Goal: Check status: Check status

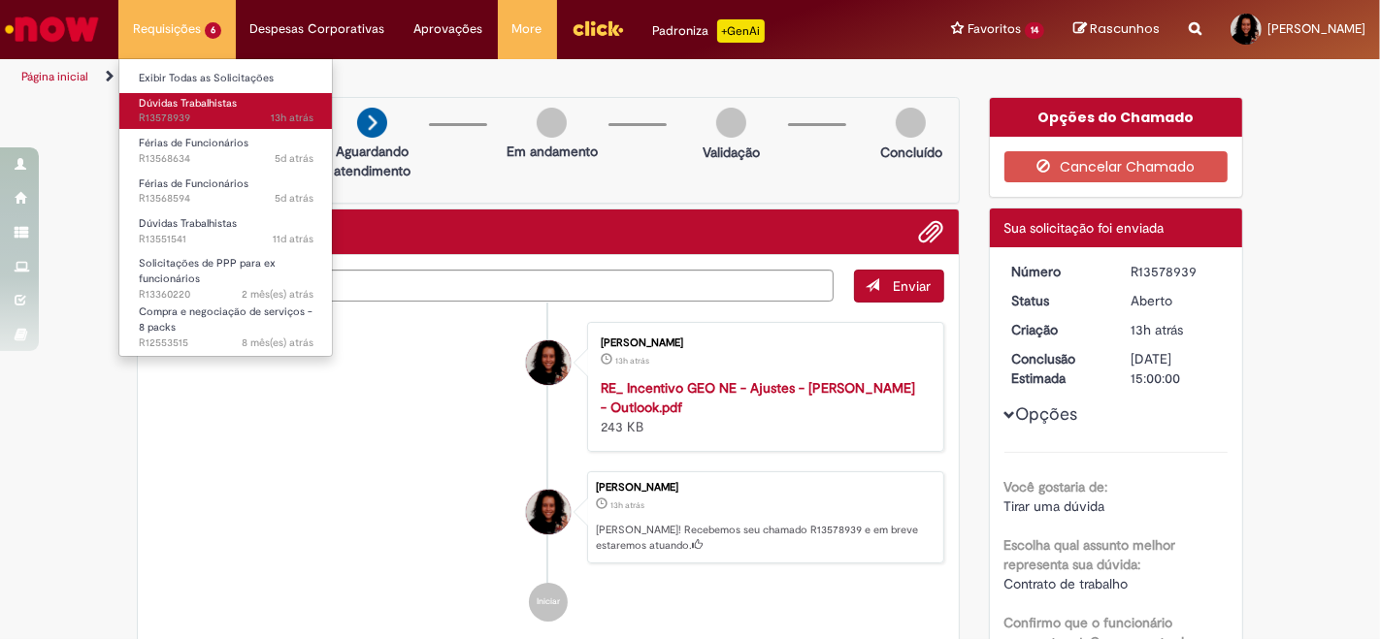
click at [166, 106] on span "Dúvidas Trabalhistas" at bounding box center [188, 103] width 98 height 15
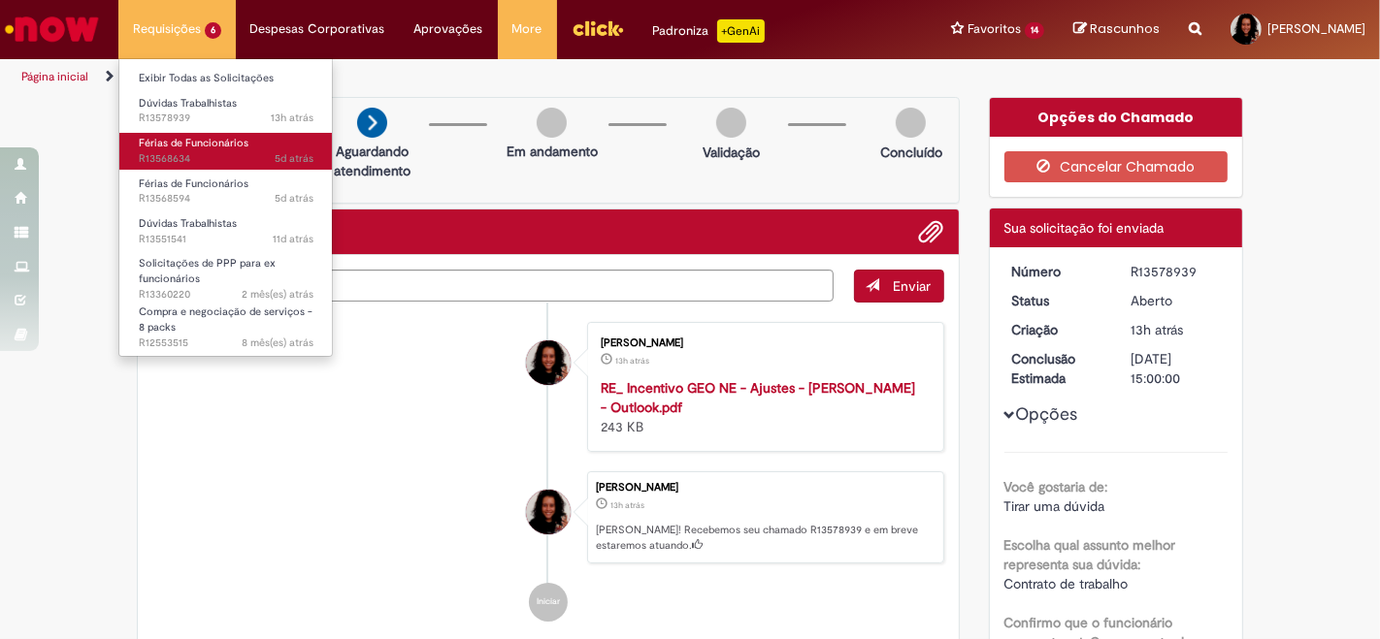
click at [219, 139] on span "Férias de Funcionários" at bounding box center [194, 143] width 110 height 15
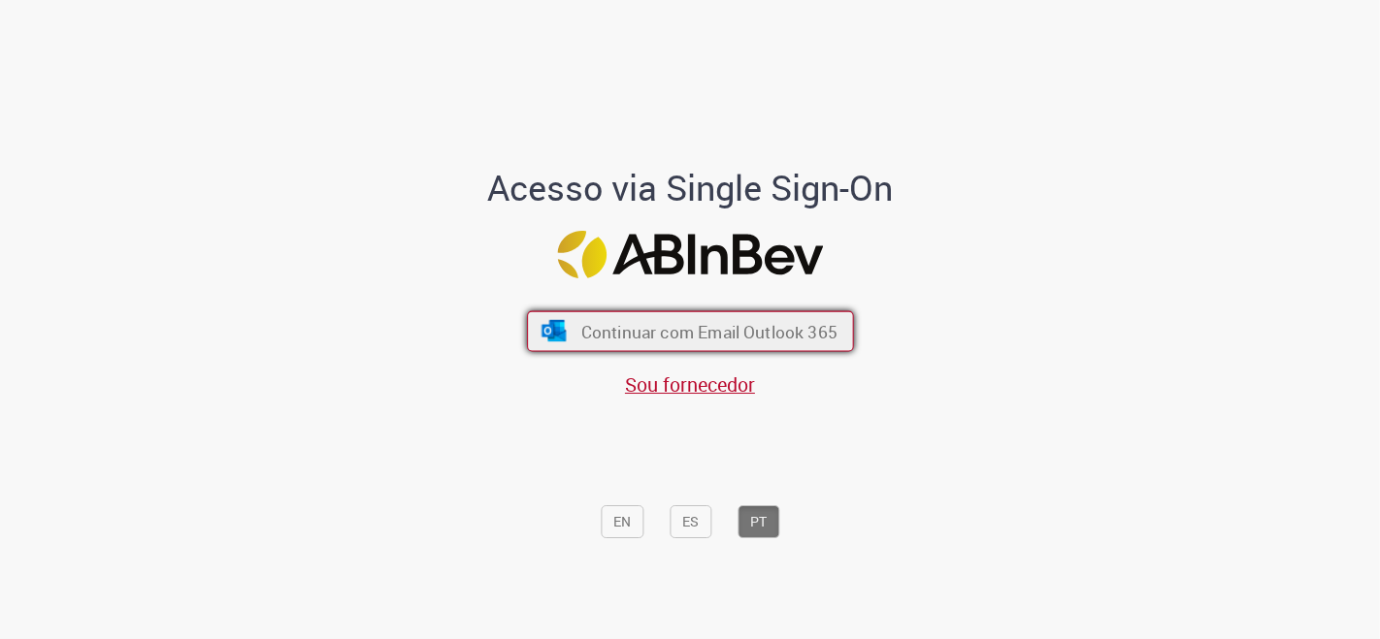
click at [699, 340] on span "Continuar com Email Outlook 365" at bounding box center [708, 331] width 256 height 22
click at [742, 334] on span "Continuar com Email Outlook 365" at bounding box center [708, 331] width 256 height 22
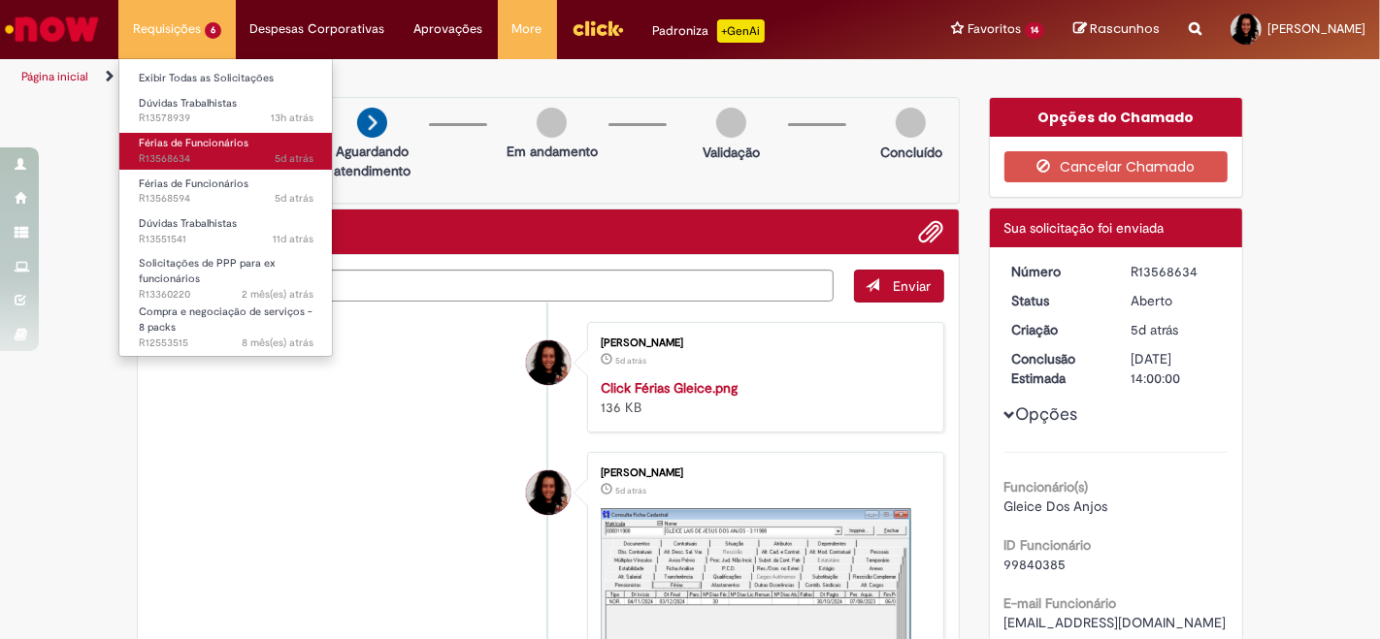
click at [219, 153] on span "5d atrás 5 dias atrás R13568634" at bounding box center [226, 159] width 175 height 16
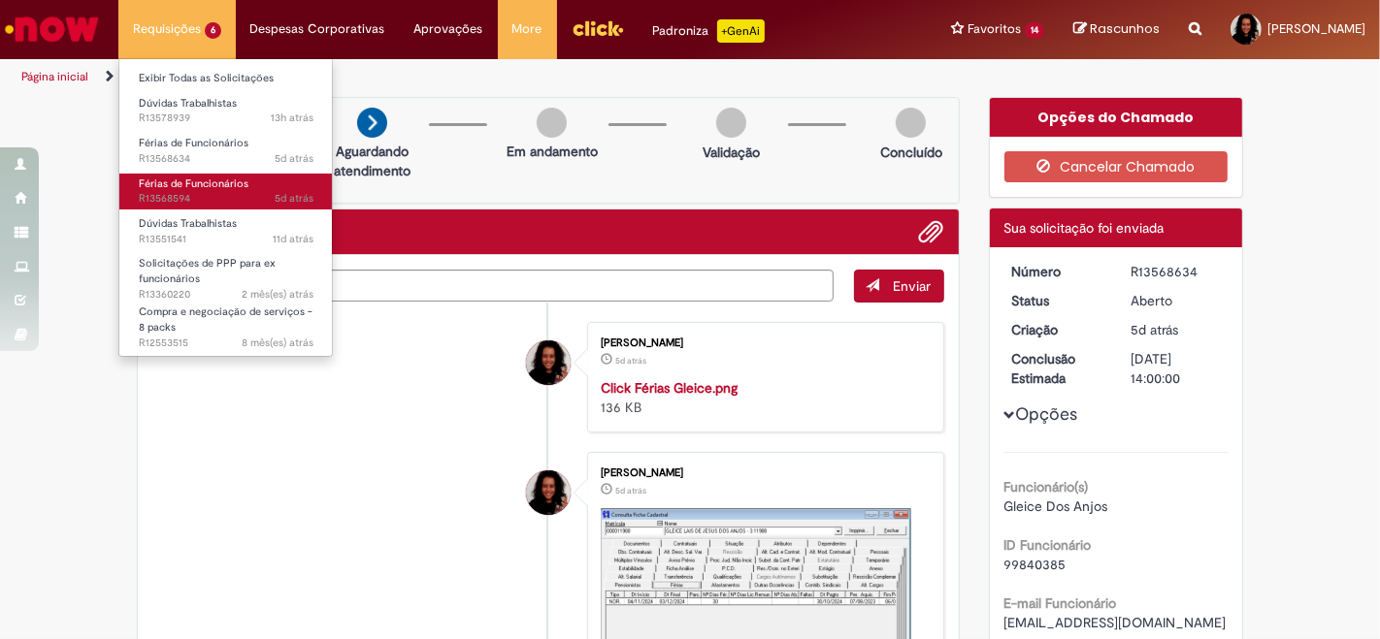
click at [231, 193] on span "5d atrás 5 dias atrás R13568594" at bounding box center [226, 199] width 175 height 16
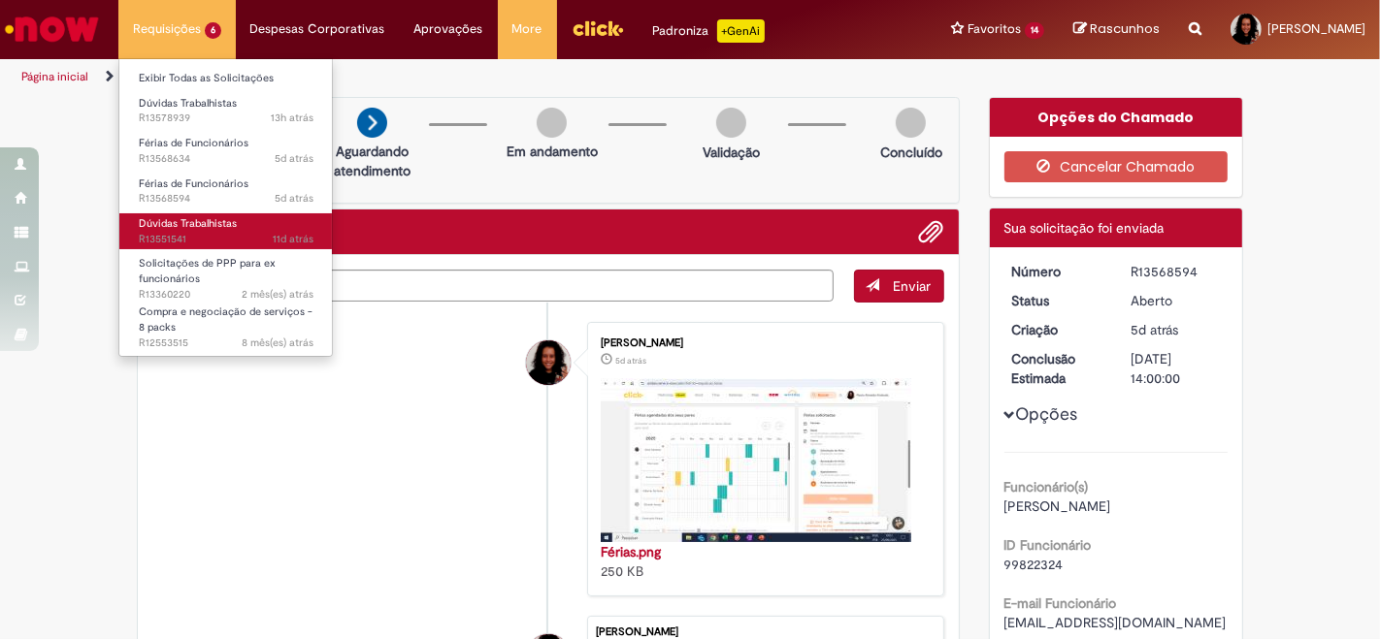
click at [236, 243] on span "11d atrás 11 dias atrás R13551541" at bounding box center [226, 240] width 175 height 16
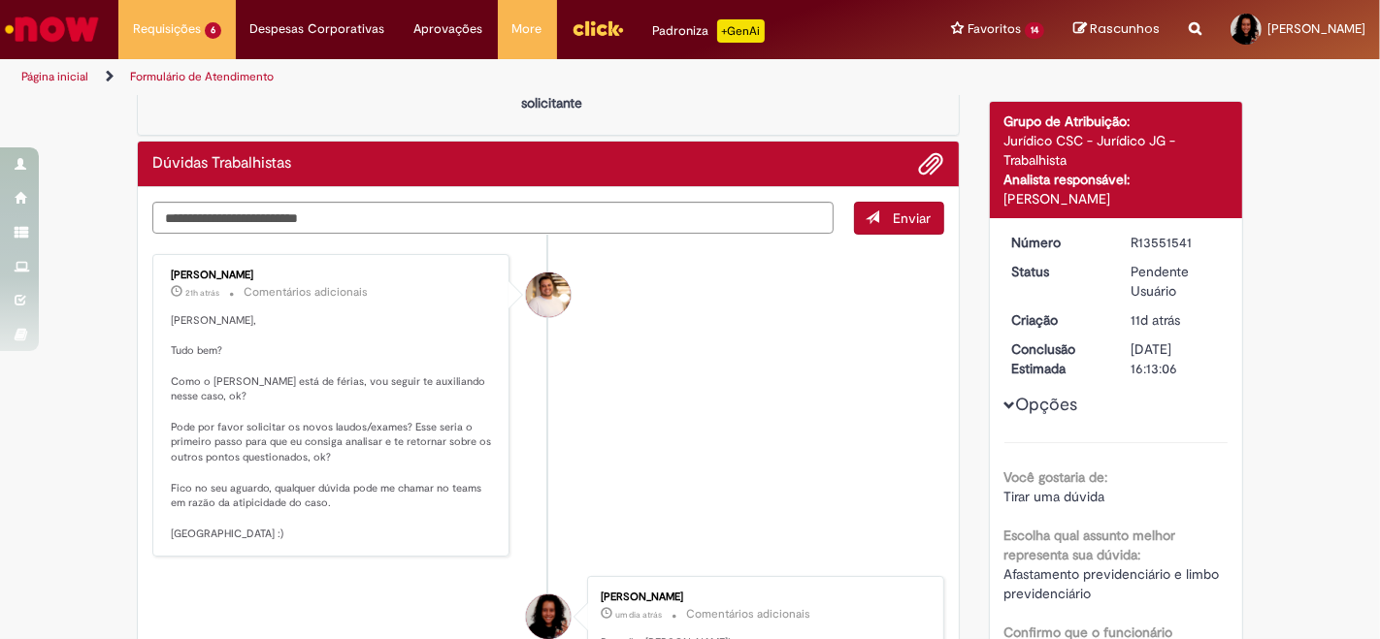
scroll to position [108, 0]
